Goal: Information Seeking & Learning: Learn about a topic

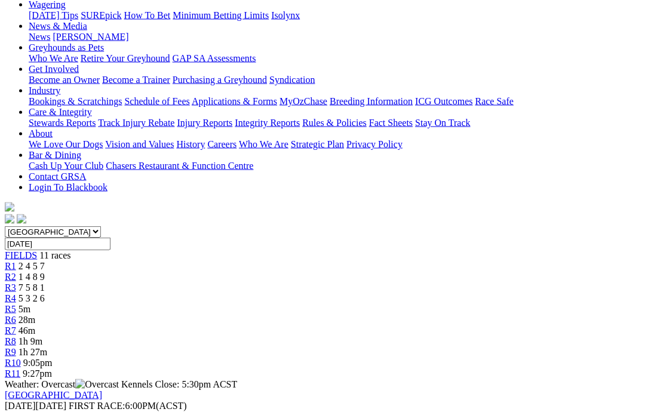
scroll to position [164, 0]
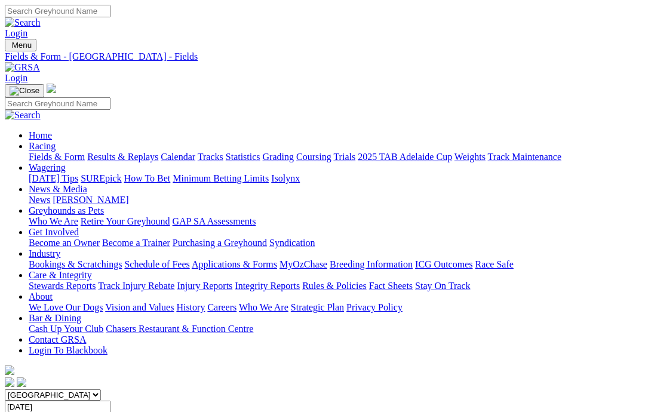
scroll to position [212, 0]
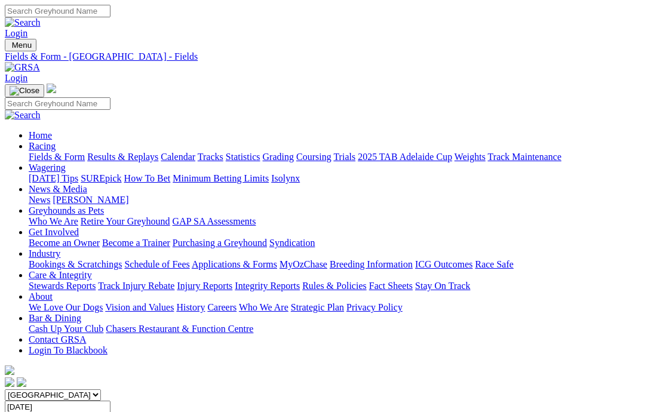
scroll to position [212, 0]
